Goal: Task Accomplishment & Management: Use online tool/utility

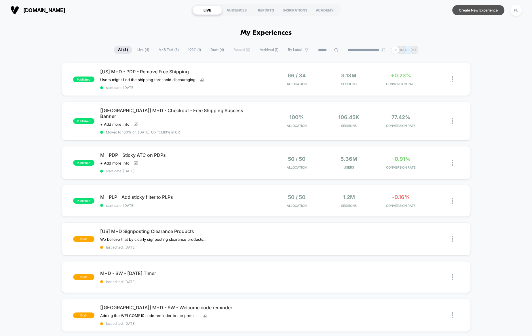
click at [487, 8] on button "Create New Experience" at bounding box center [478, 10] width 52 height 10
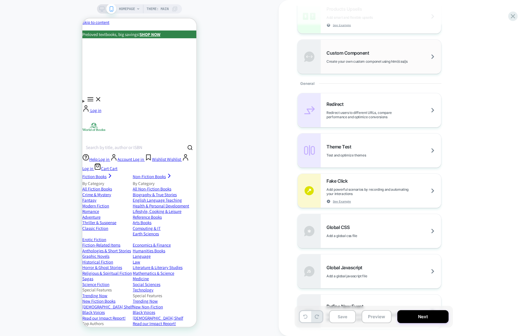
scroll to position [196, 0]
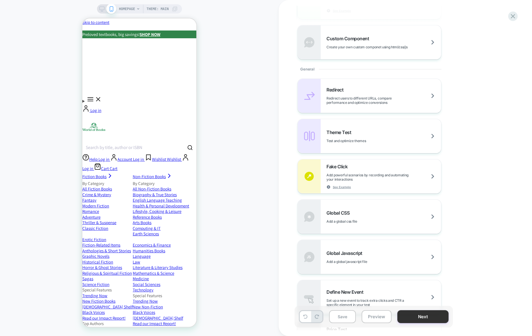
click at [421, 319] on button "Next" at bounding box center [422, 316] width 51 height 13
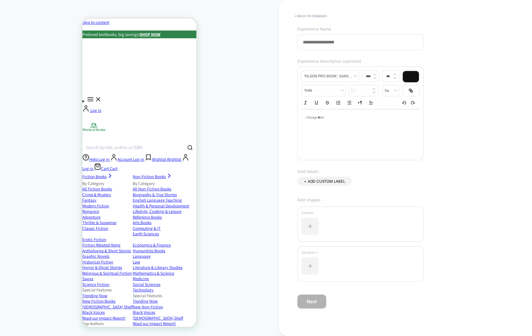
scroll to position [0, 0]
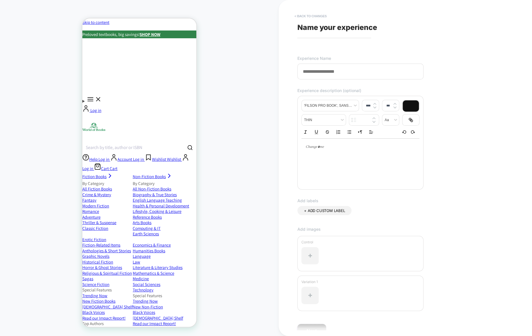
click at [303, 14] on button "< Back to changes" at bounding box center [311, 16] width 38 height 9
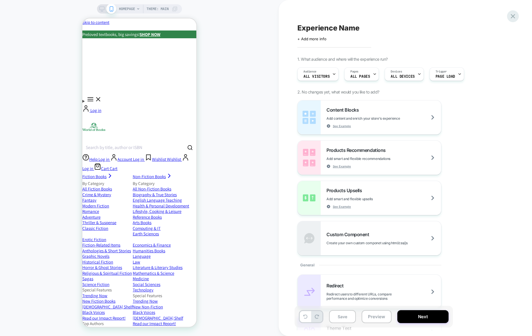
click at [512, 14] on icon at bounding box center [513, 16] width 8 height 8
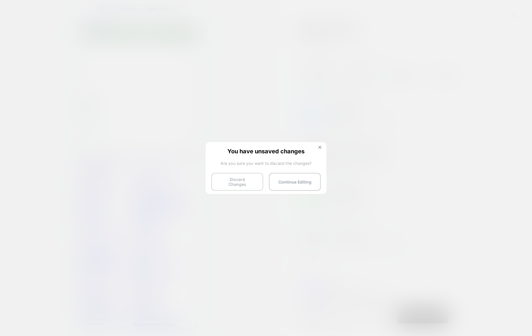
click at [249, 183] on button "Discard Changes" at bounding box center [237, 182] width 52 height 18
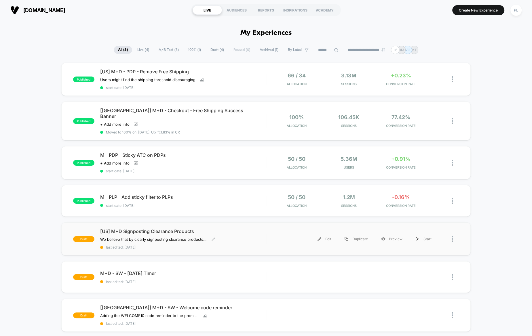
click at [204, 229] on span "[US] M+D Signposting Clearance Products" at bounding box center [183, 232] width 166 height 6
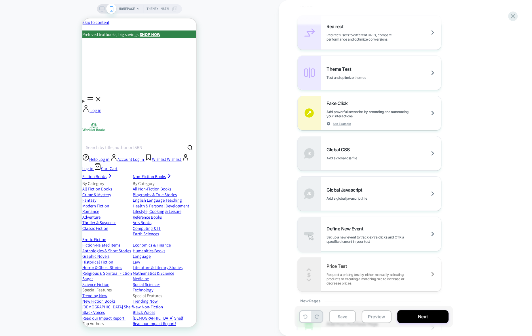
scroll to position [271, 0]
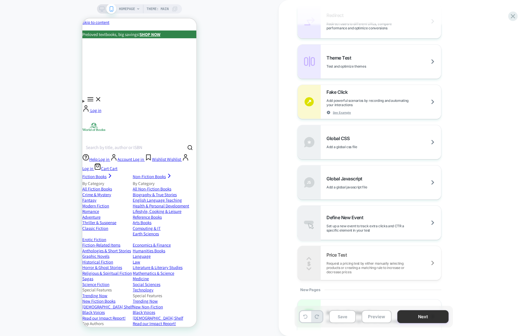
click at [424, 318] on button "Next" at bounding box center [422, 316] width 51 height 13
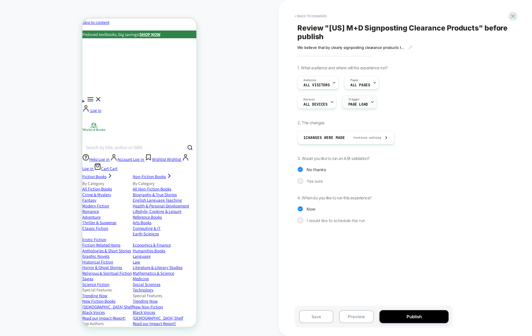
click at [359, 101] on div "Trigger Page Load" at bounding box center [357, 102] width 31 height 13
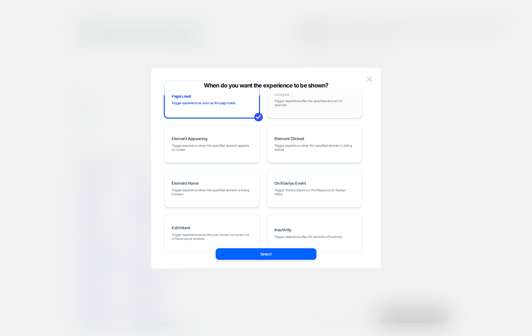
scroll to position [72, 0]
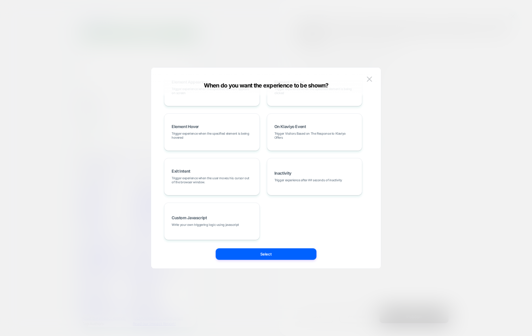
click at [438, 158] on div at bounding box center [266, 168] width 532 height 336
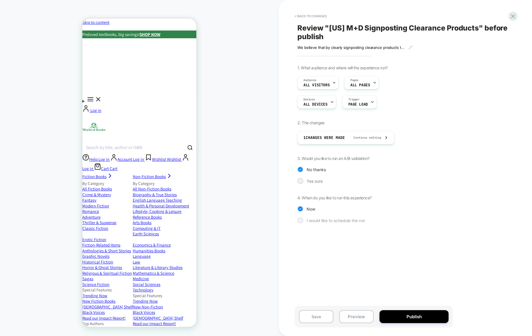
click at [326, 223] on div "I would like to schedule the run" at bounding box center [373, 221] width 153 height 6
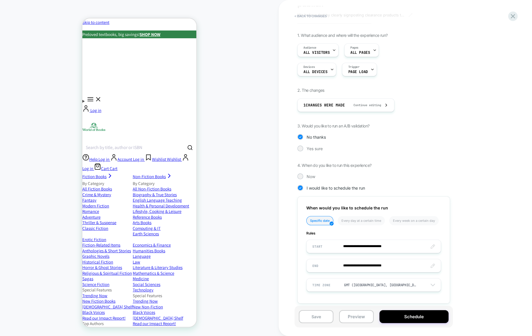
scroll to position [0, 0]
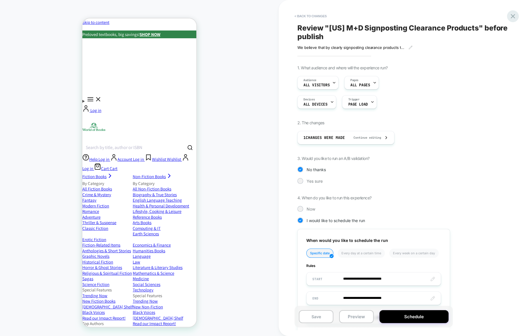
click at [514, 18] on icon at bounding box center [513, 16] width 4 height 4
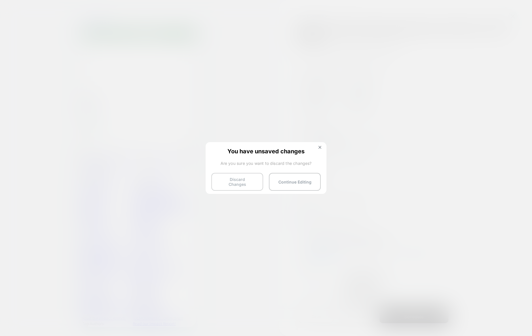
click at [244, 184] on button "Discard Changes" at bounding box center [237, 182] width 52 height 18
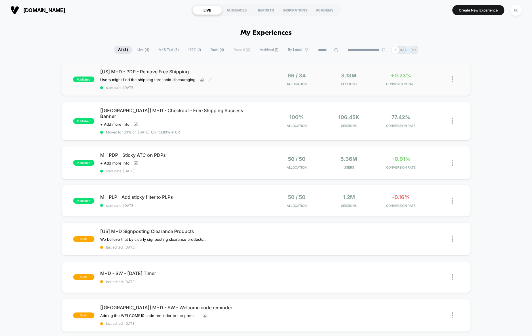
click at [247, 83] on div "[US] M+D - PDP - Remove Free Shipping Users might find the shipping threshold d…" at bounding box center [183, 79] width 166 height 21
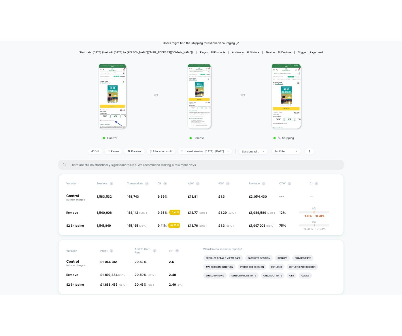
scroll to position [56, 0]
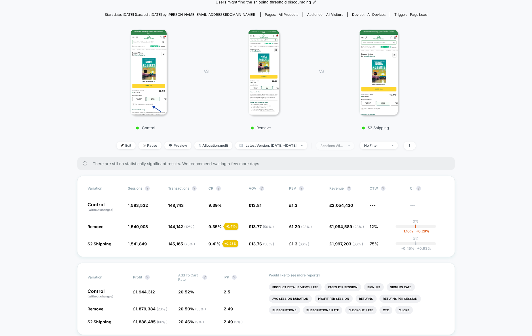
click at [343, 145] on div "sessions with impression" at bounding box center [331, 146] width 23 height 4
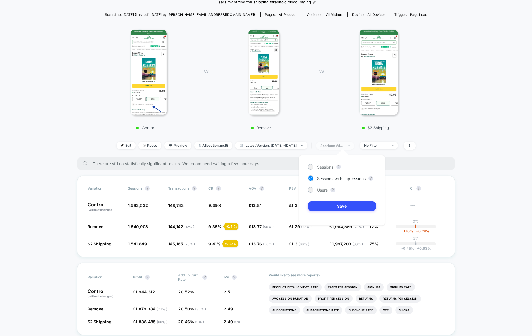
click at [343, 145] on div "sessions with impression" at bounding box center [331, 146] width 23 height 4
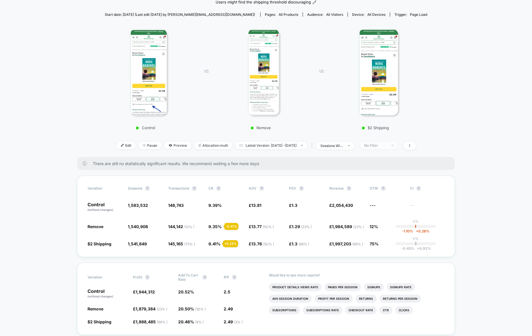
click at [389, 148] on span "No Filter" at bounding box center [379, 146] width 38 height 8
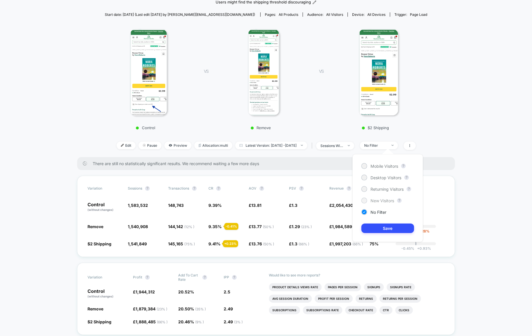
click at [382, 202] on span "New Visitors" at bounding box center [382, 200] width 24 height 5
click at [387, 229] on button "Save" at bounding box center [387, 228] width 53 height 9
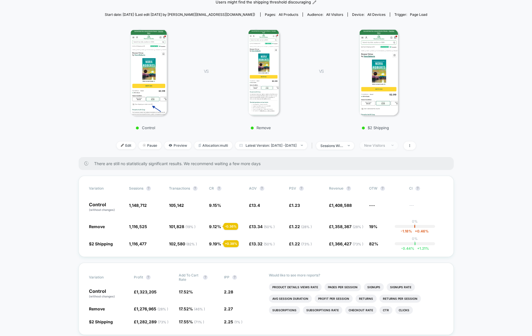
click at [387, 144] on div "New Visitors" at bounding box center [375, 145] width 23 height 4
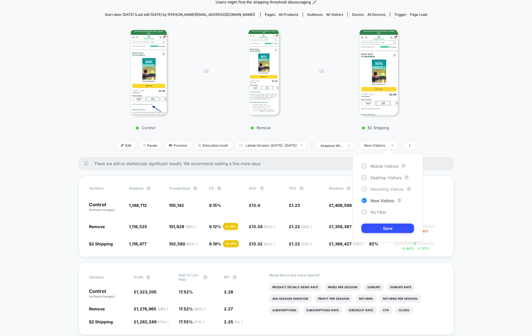
click at [381, 189] on span "Returning Visitors" at bounding box center [386, 189] width 33 height 5
click at [387, 231] on button "Save" at bounding box center [387, 228] width 53 height 9
